Goal: Use online tool/utility: Use online tool/utility

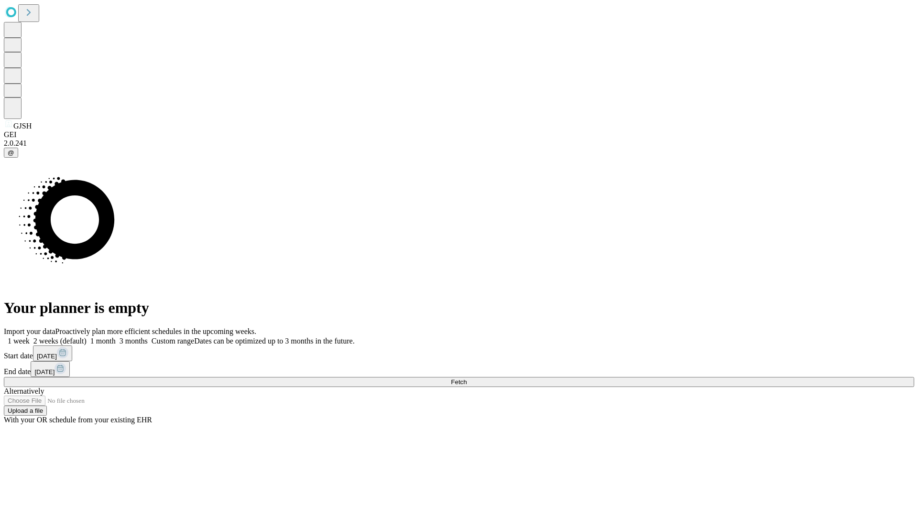
click at [467, 379] on span "Fetch" at bounding box center [459, 382] width 16 height 7
